Goal: Information Seeking & Learning: Learn about a topic

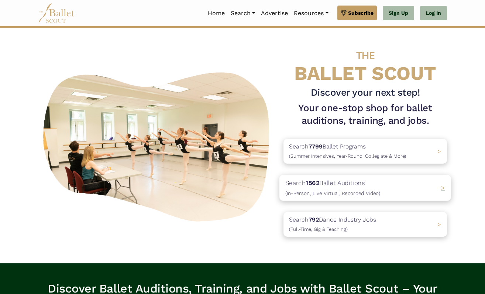
click at [325, 188] on p "Search 1562 Ballet Auditions (In-Person, Live Virtual, Recorded Video)" at bounding box center [332, 188] width 95 height 20
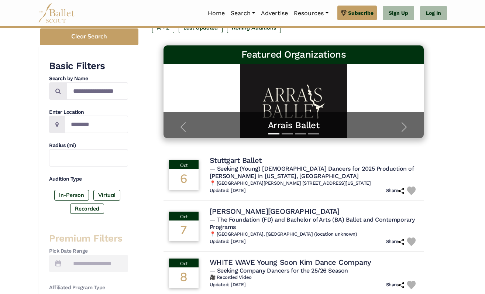
scroll to position [100, 0]
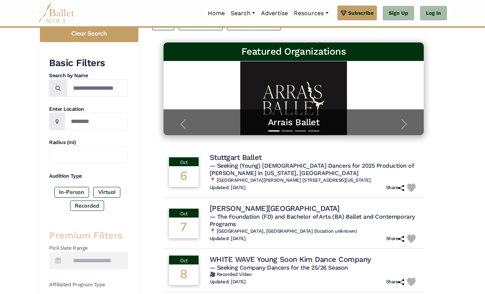
click at [55, 117] on span at bounding box center [57, 121] width 16 height 17
click at [58, 121] on icon at bounding box center [56, 122] width 3 height 6
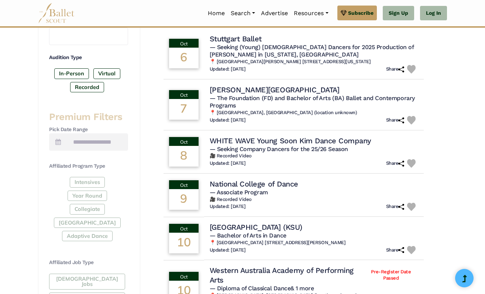
scroll to position [220, 0]
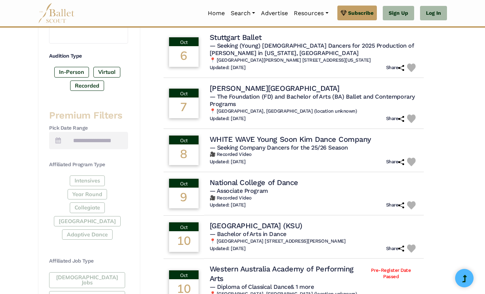
click at [79, 195] on div "Intensives Year Round Collegiate Post High School Adaptive Dance" at bounding box center [88, 208] width 79 height 67
click at [79, 192] on div "Intensives Year Round Collegiate Post High School Adaptive Dance" at bounding box center [88, 208] width 79 height 67
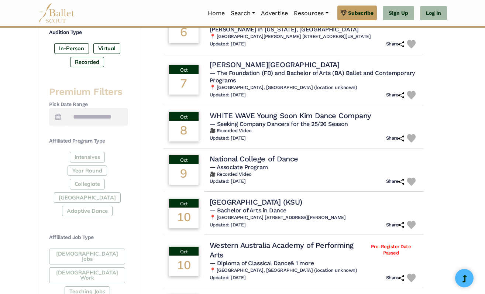
scroll to position [245, 0]
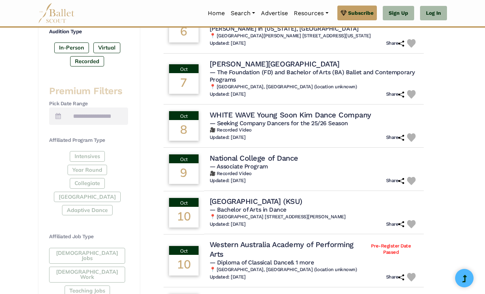
click at [82, 168] on div "Intensives Year Round Collegiate Post High School Adaptive Dance" at bounding box center [88, 184] width 79 height 67
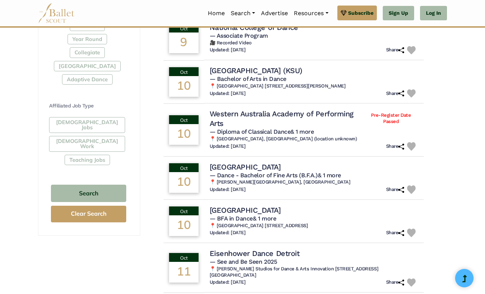
scroll to position [378, 0]
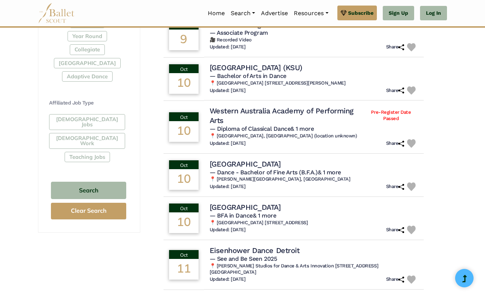
click at [94, 116] on div "Full-Time Jobs Gig Work Teaching Jobs" at bounding box center [88, 139] width 79 height 51
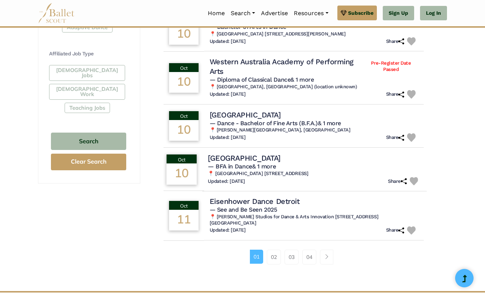
scroll to position [432, 0]
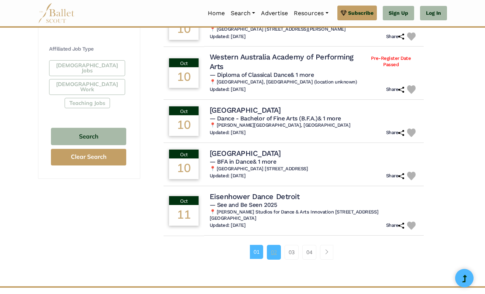
click at [274, 245] on link "02" at bounding box center [274, 252] width 14 height 15
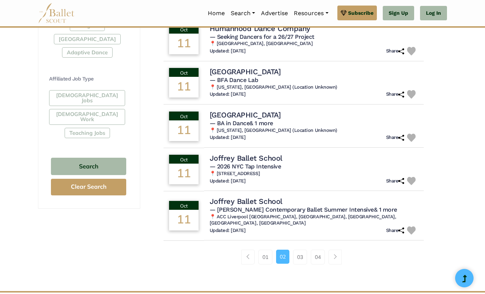
scroll to position [404, 0]
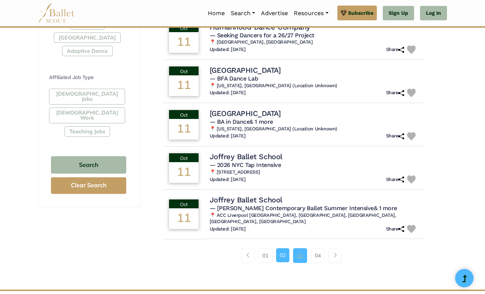
click at [297, 248] on link "03" at bounding box center [300, 255] width 14 height 15
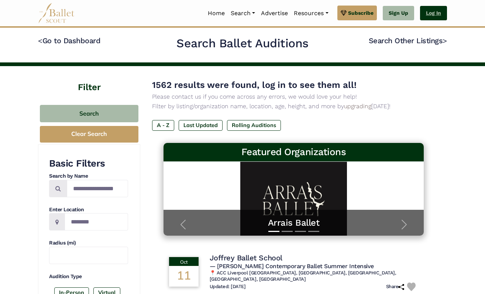
click at [439, 14] on link "Log In" at bounding box center [433, 13] width 27 height 15
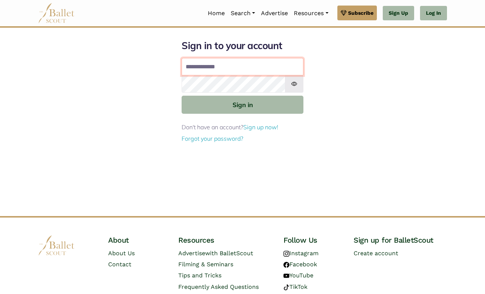
type input "**********"
click at [243, 104] on button "Sign in" at bounding box center [243, 105] width 122 height 18
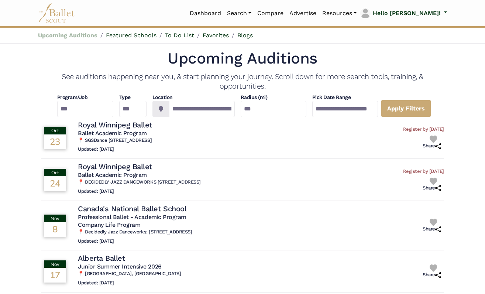
click at [87, 35] on link "Upcoming Auditions" at bounding box center [67, 35] width 59 height 7
click at [224, 12] on link "Dashboard" at bounding box center [205, 14] width 37 height 16
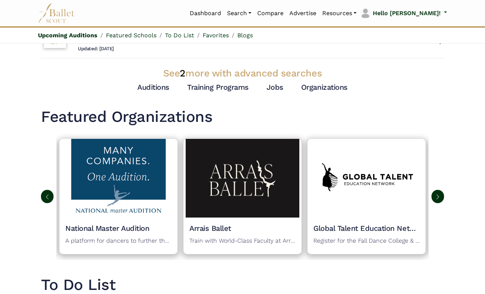
scroll to position [267, 0]
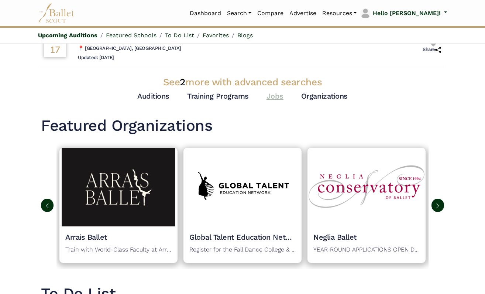
click at [273, 92] on link "Jobs" at bounding box center [275, 96] width 17 height 9
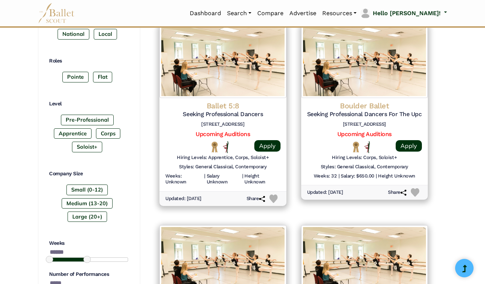
scroll to position [350, 0]
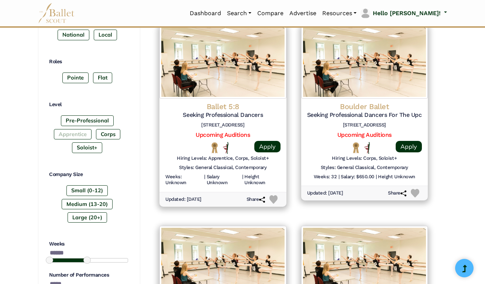
click at [72, 130] on label "Apprentice" at bounding box center [73, 134] width 38 height 10
click at [99, 133] on label "Corps" at bounding box center [108, 134] width 24 height 10
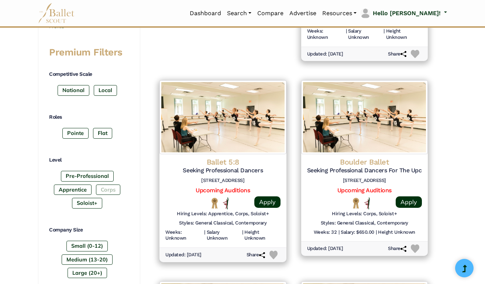
scroll to position [289, 0]
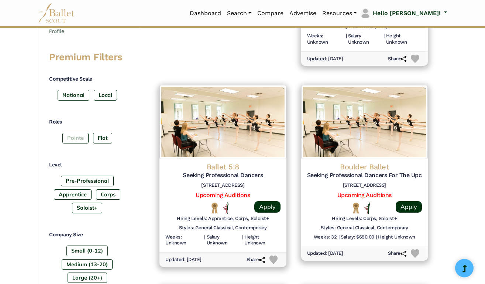
click at [79, 133] on label "Pointe" at bounding box center [75, 138] width 26 height 10
click at [77, 90] on label "National" at bounding box center [74, 95] width 32 height 10
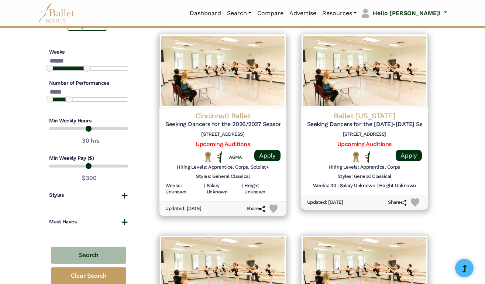
scroll to position [542, 0]
click at [103, 66] on div at bounding box center [88, 68] width 79 height 5
type input "******"
click at [125, 66] on div at bounding box center [88, 68] width 79 height 5
click at [80, 97] on div at bounding box center [88, 99] width 79 height 5
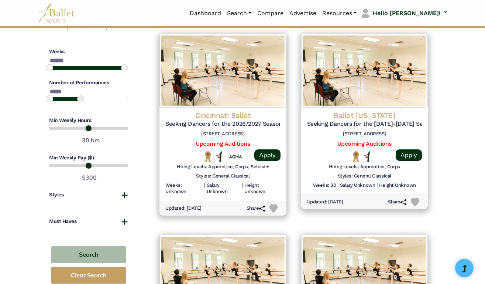
type input "******"
click at [90, 97] on div at bounding box center [88, 99] width 79 height 5
click at [123, 191] on button "Styles" at bounding box center [88, 194] width 79 height 7
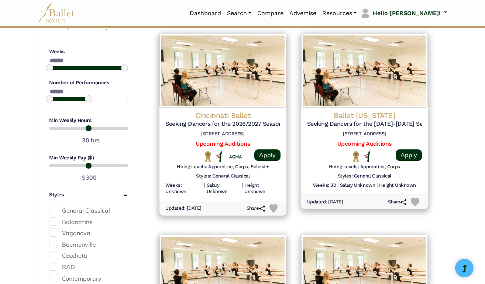
click at [101, 206] on label "General Classical" at bounding box center [88, 211] width 79 height 10
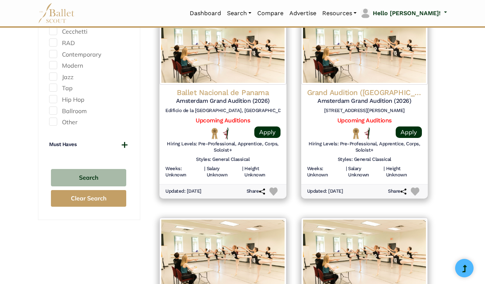
scroll to position [766, 0]
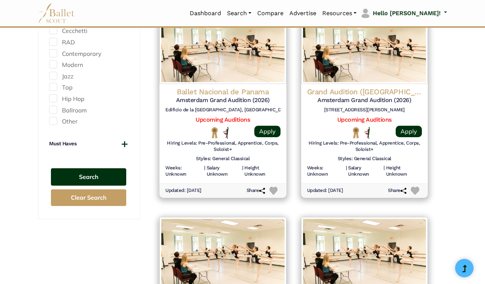
click at [111, 168] on button "Search" at bounding box center [88, 176] width 75 height 17
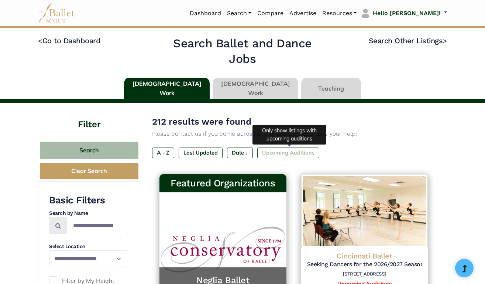
click at [297, 151] on label "Upcoming Auditions" at bounding box center [288, 152] width 62 height 10
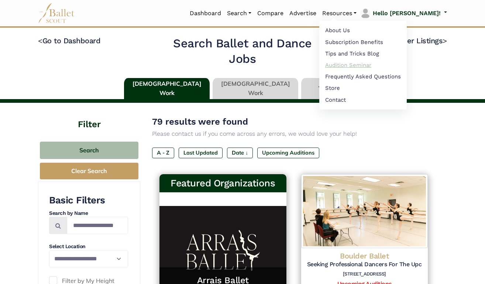
click at [367, 66] on link "Audition Seminar" at bounding box center [362, 64] width 87 height 11
